Goal: Information Seeking & Learning: Find specific fact

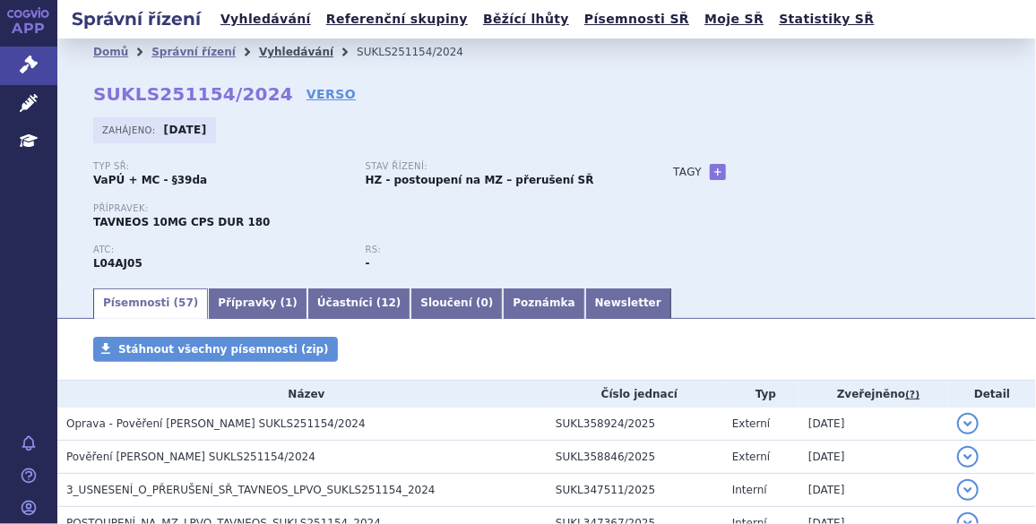
click at [259, 55] on link "Vyhledávání" at bounding box center [296, 52] width 74 height 13
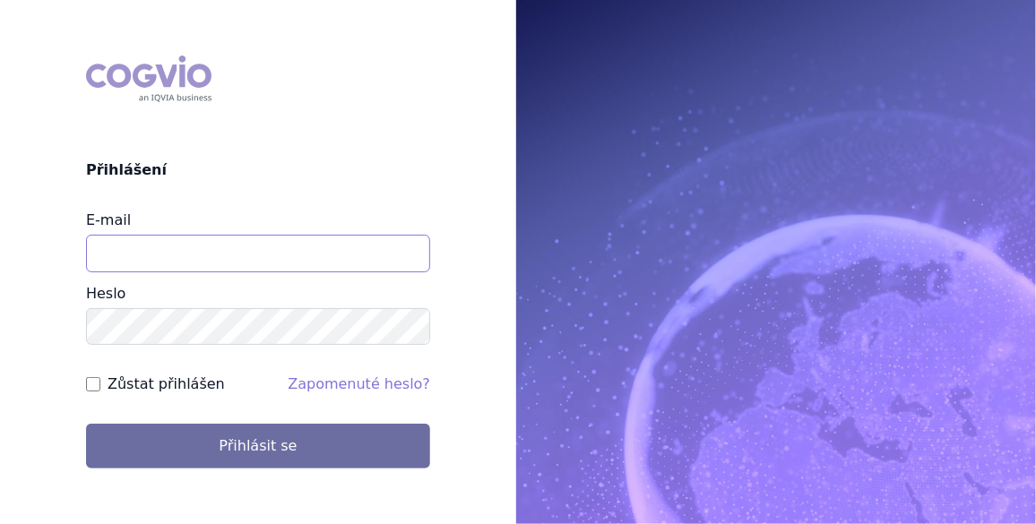
click at [169, 247] on input "E-mail" at bounding box center [258, 254] width 344 height 38
type input "[EMAIL_ADDRESS][PERSON_NAME][DOMAIN_NAME]"
click at [94, 385] on input "Zůstat přihlášen" at bounding box center [93, 384] width 14 height 14
checkbox input "true"
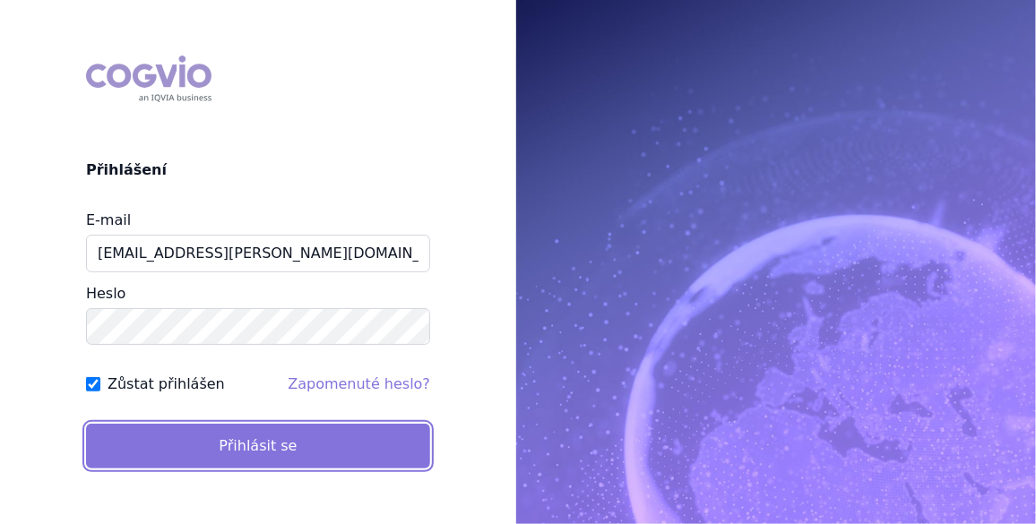
click at [263, 441] on button "Přihlásit se" at bounding box center [258, 446] width 344 height 45
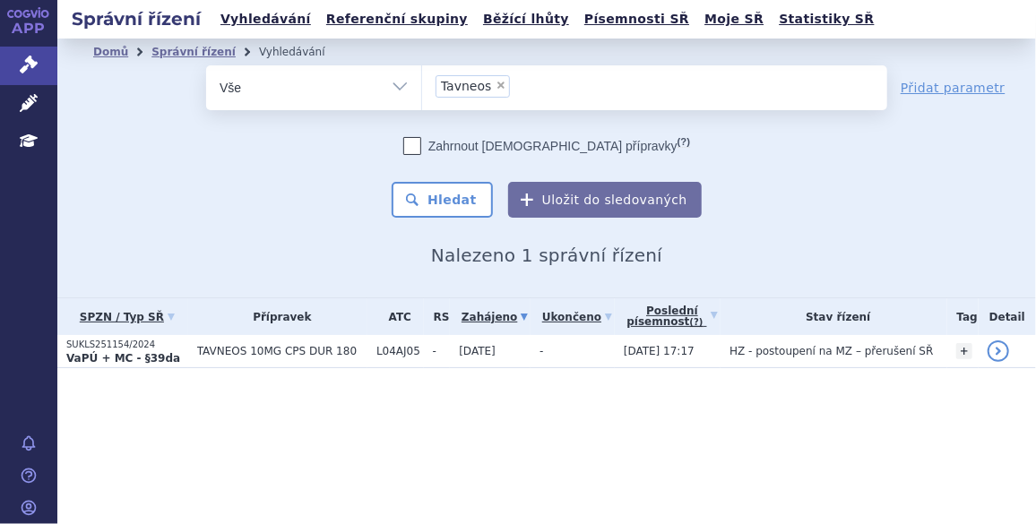
click at [496, 88] on span "×" at bounding box center [501, 85] width 11 height 11
click at [422, 88] on select "Tavneos" at bounding box center [421, 87] width 1 height 45
select select
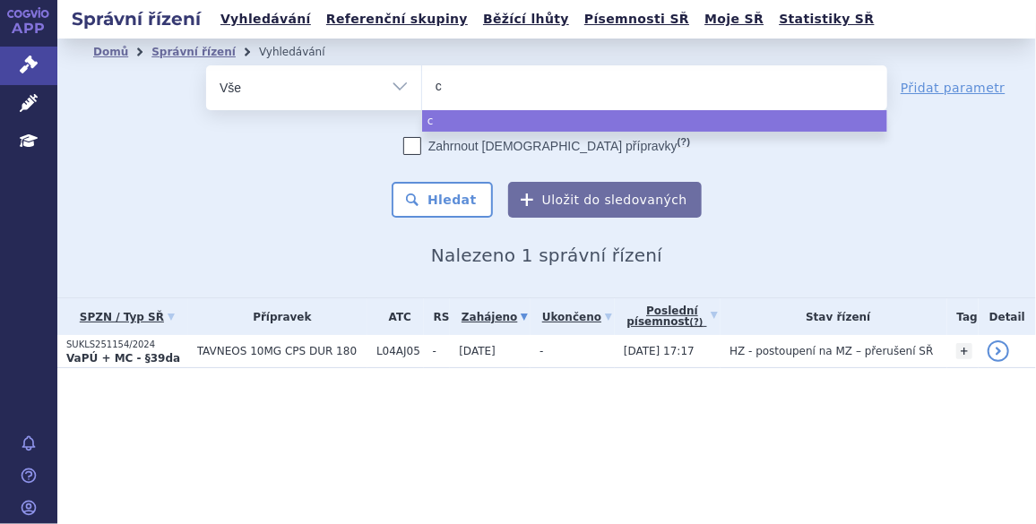
type input "ca"
type input "cap"
type input "capv"
type input "capva"
type input "capvax"
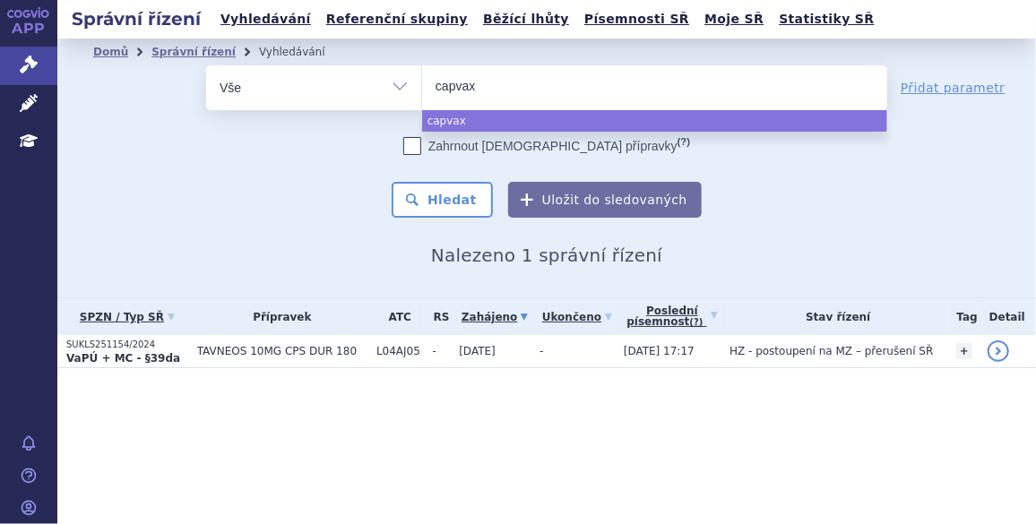
type input "capvaxi"
type input "capvaxiv"
type input "capvaxive"
select select "capvaxive"
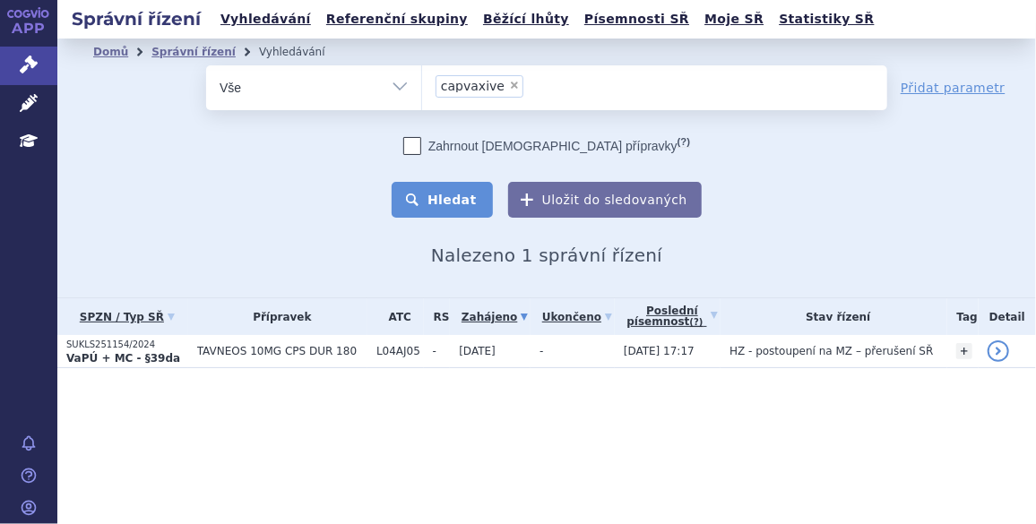
click at [454, 198] on button "Hledat" at bounding box center [442, 200] width 101 height 36
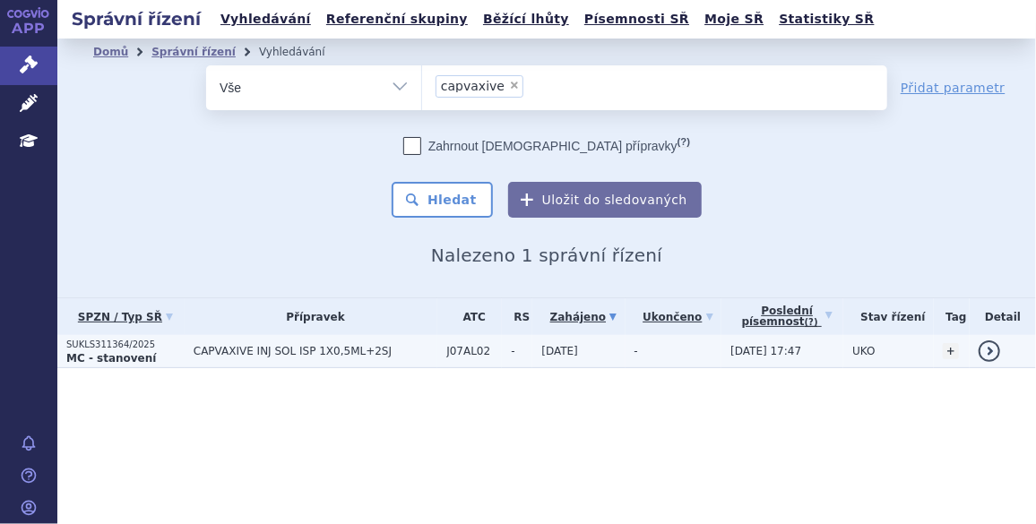
click at [294, 343] on td "CAPVAXIVE INJ SOL ISP 1X0,5ML+2SJ" at bounding box center [311, 351] width 253 height 33
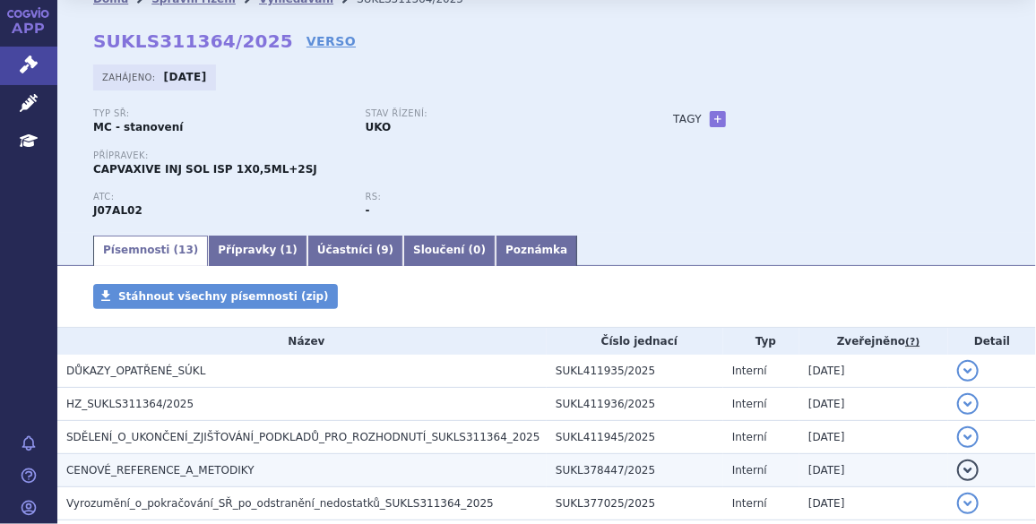
scroll to position [81, 0]
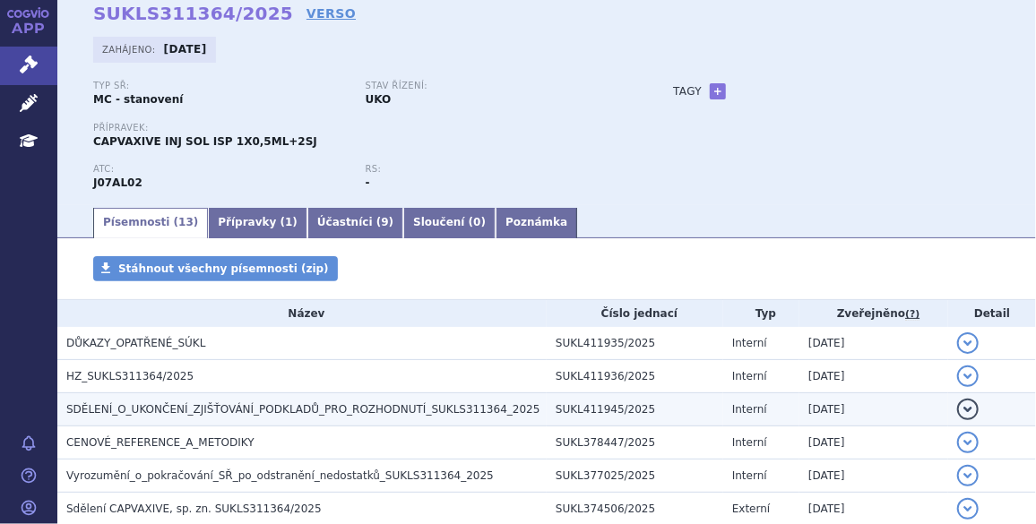
click at [213, 403] on span "SDĚLENÍ_O_UKONČENÍ_ZJIŠŤOVÁNÍ_PODKLADŮ_PRO_ROZHODNUTÍ_SUKLS311364_2025" at bounding box center [302, 409] width 473 height 13
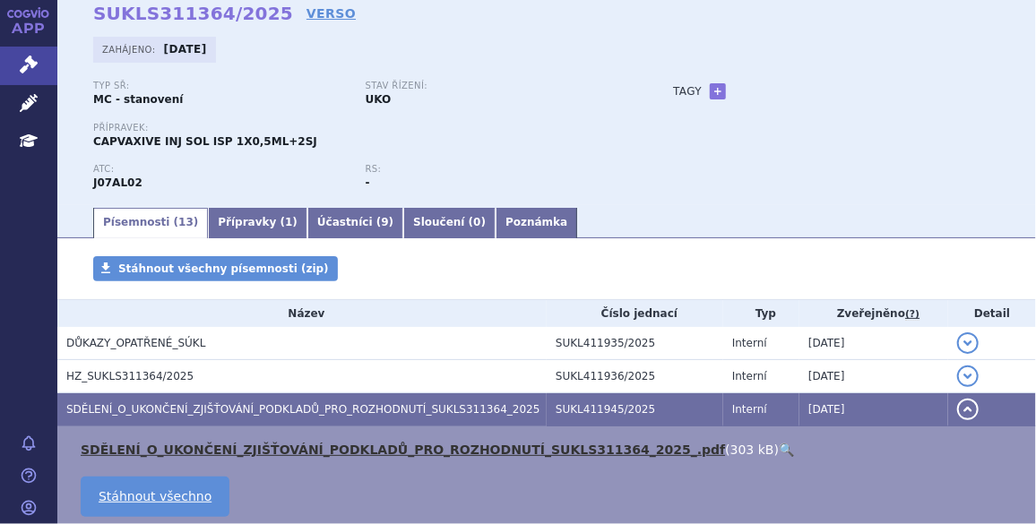
click at [198, 446] on link "SDĚLENÍ_O_UKONČENÍ_ZJIŠŤOVÁNÍ_PODKLADŮ_PRO_ROZHODNUTÍ_SUKLS311364_2025_.pdf" at bounding box center [403, 450] width 645 height 14
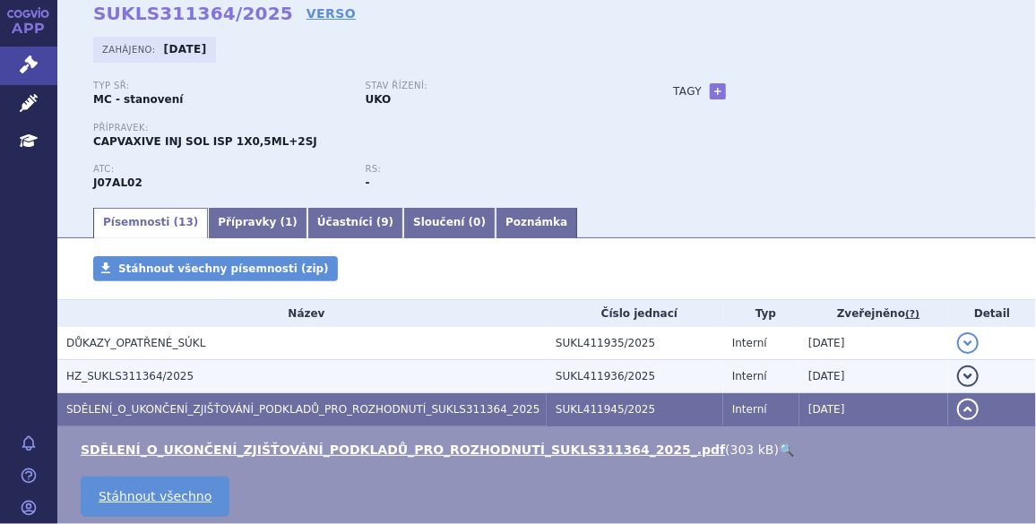
click at [160, 375] on span "HZ_SUKLS311364/2025" at bounding box center [129, 376] width 127 height 13
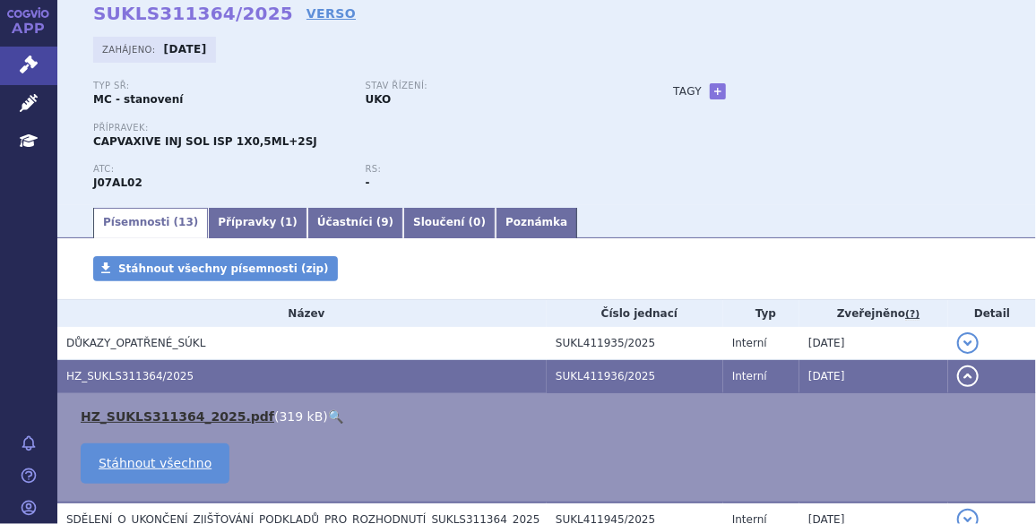
click at [164, 418] on link "HZ_SUKLS311364_2025.pdf" at bounding box center [178, 417] width 194 height 14
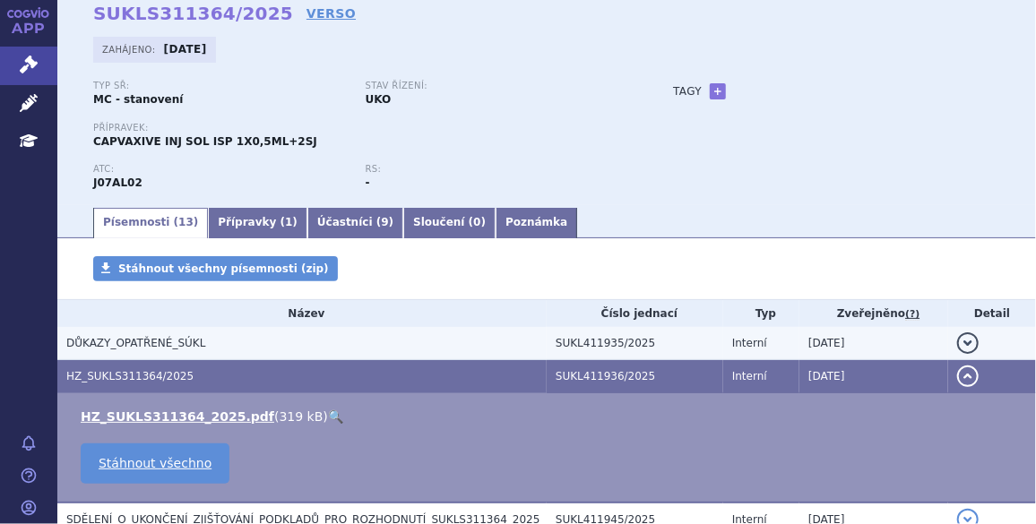
click at [164, 344] on span "DŮKAZY_OPATŘENÉ_SÚKL" at bounding box center [135, 343] width 139 height 13
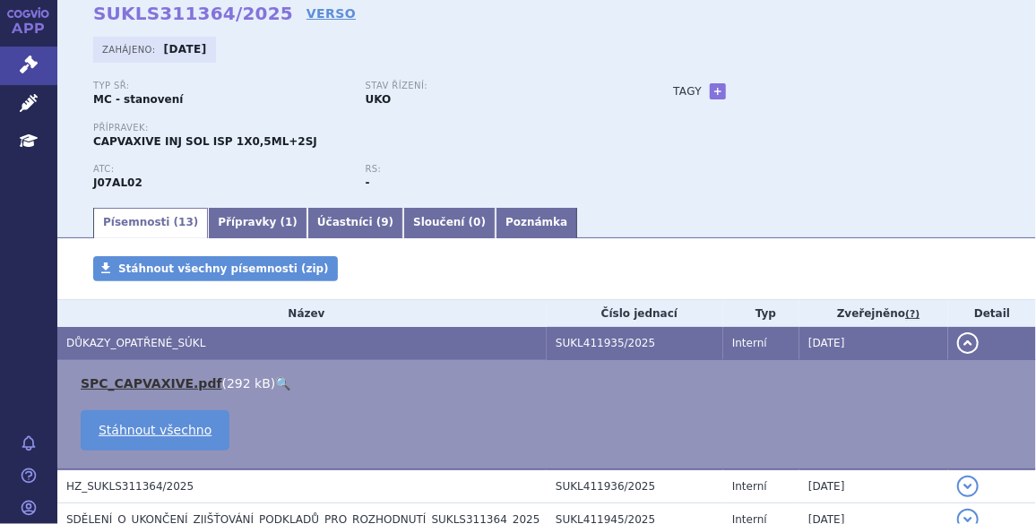
click at [164, 378] on link "SPC_CAPVAXIVE.pdf" at bounding box center [152, 384] width 142 height 14
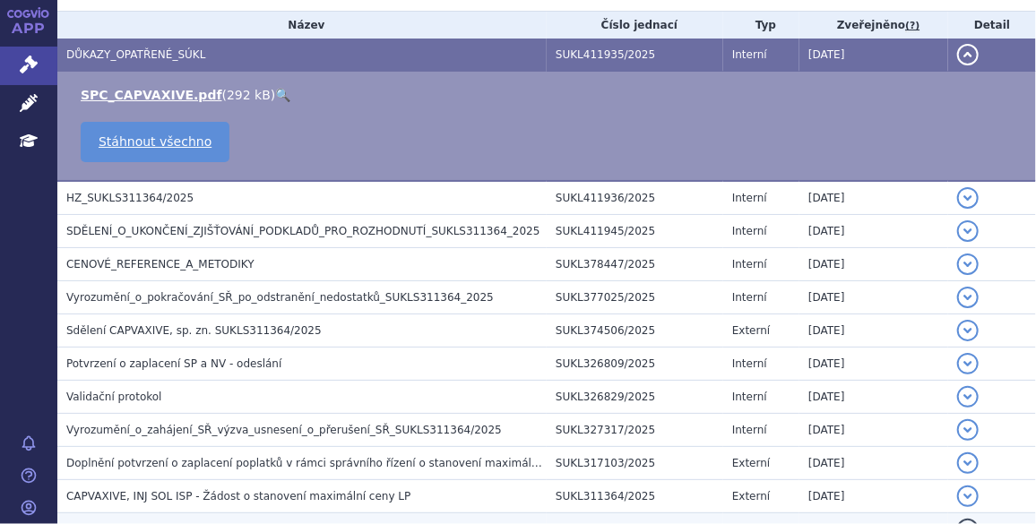
scroll to position [366, 0]
